Goal: Navigation & Orientation: Find specific page/section

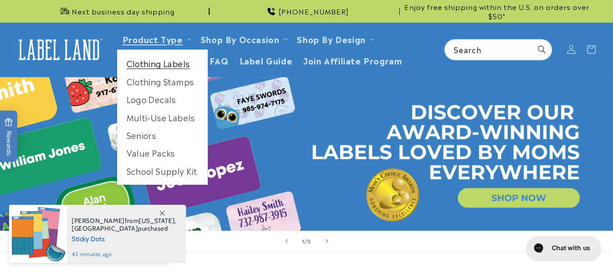
click at [156, 66] on link "Clothing Labels" at bounding box center [162, 63] width 90 height 18
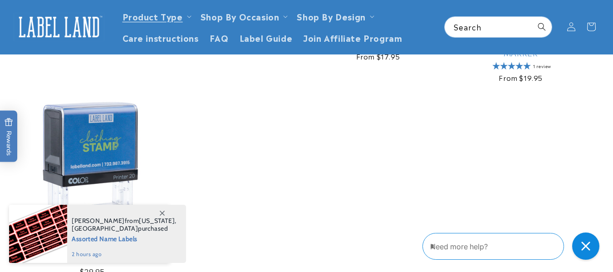
scroll to position [683, 0]
